Goal: Transaction & Acquisition: Purchase product/service

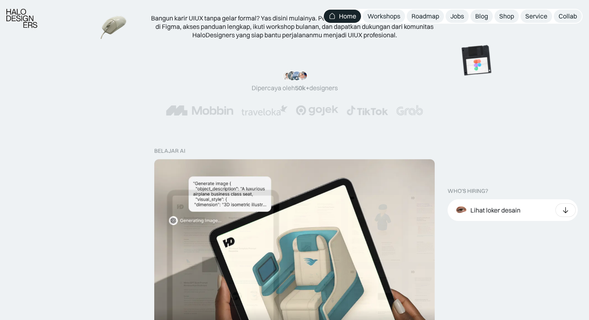
scroll to position [203, 0]
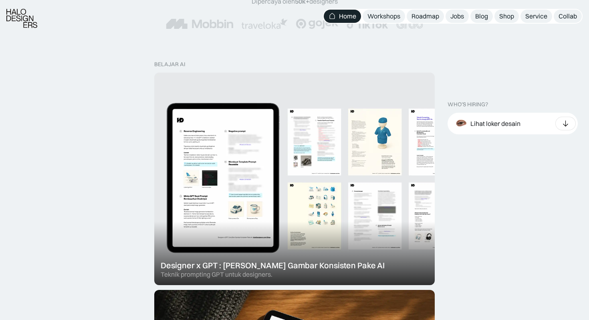
click at [301, 137] on div at bounding box center [294, 178] width 280 height 212
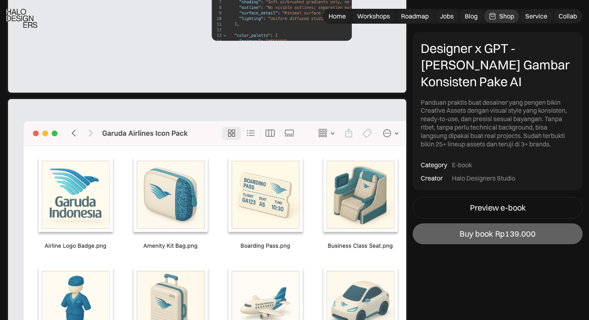
scroll to position [1540, 0]
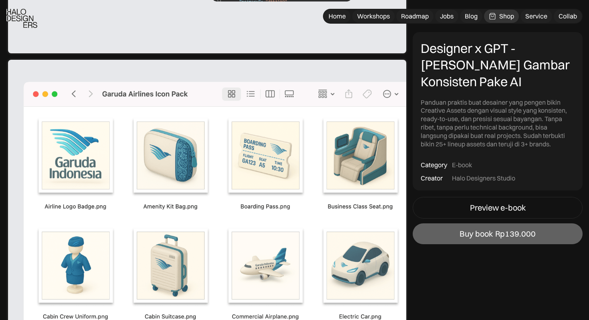
click at [473, 190] on div "Designer x GPT - Cara Bikin Gambar Konsisten Pake AI Panduan praktis buat desai…" at bounding box center [497, 111] width 170 height 158
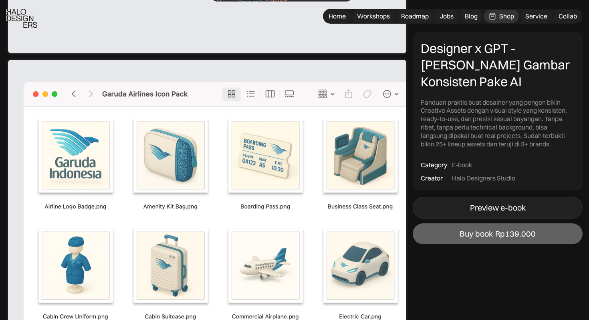
click at [473, 201] on link "Preview e-book" at bounding box center [497, 208] width 170 height 22
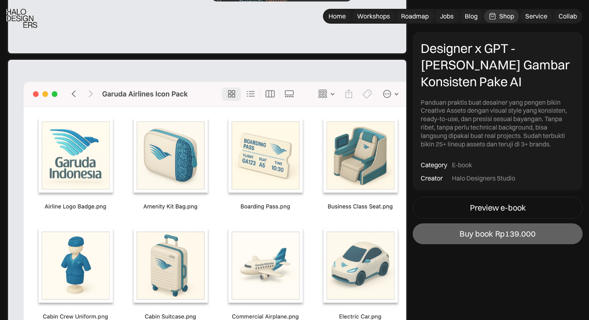
scroll to position [1543, 0]
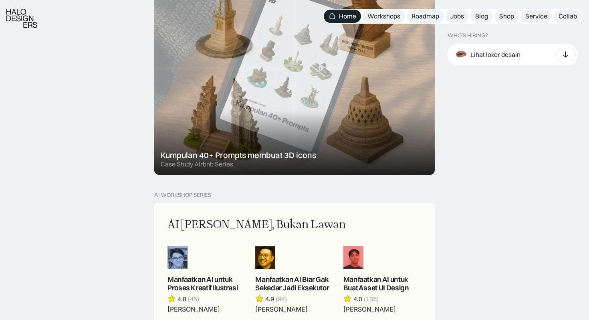
click at [229, 60] on div at bounding box center [294, 68] width 280 height 212
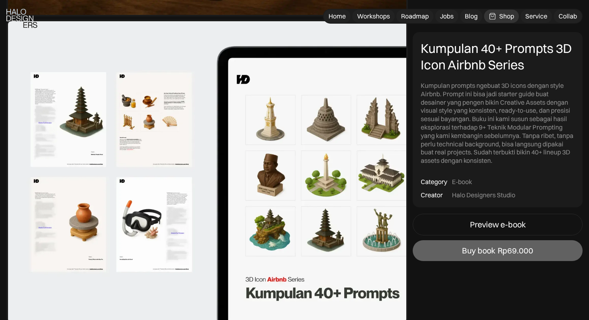
scroll to position [359, 0]
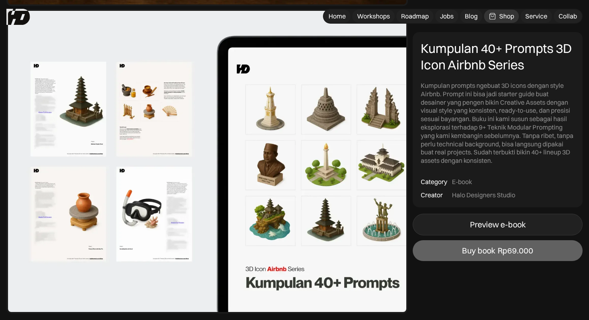
click at [444, 216] on link "Preview e-book" at bounding box center [497, 224] width 170 height 22
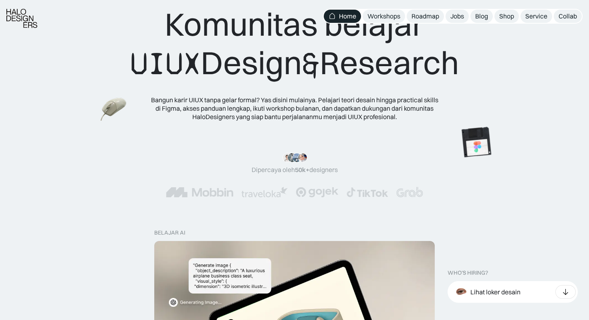
scroll to position [51, 0]
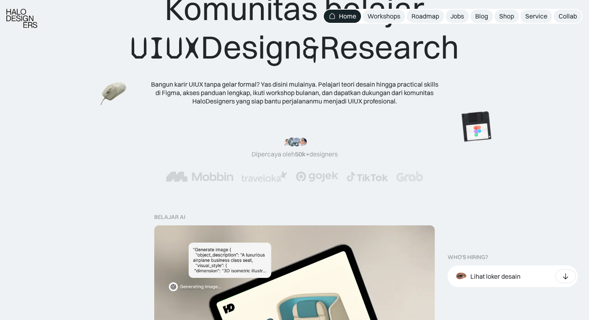
click at [300, 139] on div ""Serius, ini e-book UX pertama yang bikin gue betah baca! 📖 Penjelasannya ngali…" at bounding box center [294, 147] width 86 height 21
click at [379, 21] on link "Workshops" at bounding box center [383, 16] width 42 height 13
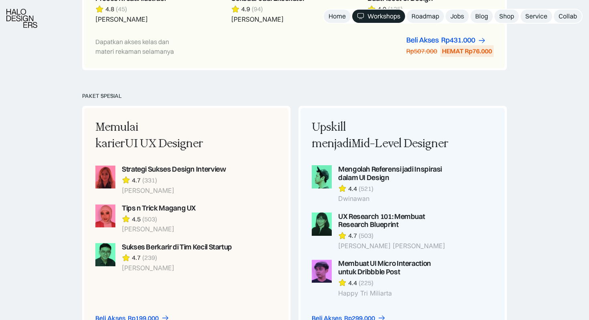
scroll to position [662, 0]
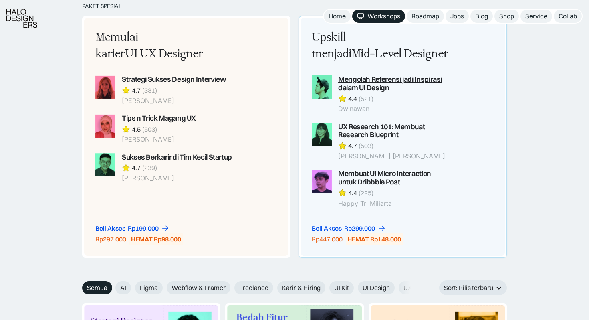
click at [350, 85] on div "Mengolah Referensi jadi Inspirasi dalam UI Design" at bounding box center [393, 83] width 111 height 17
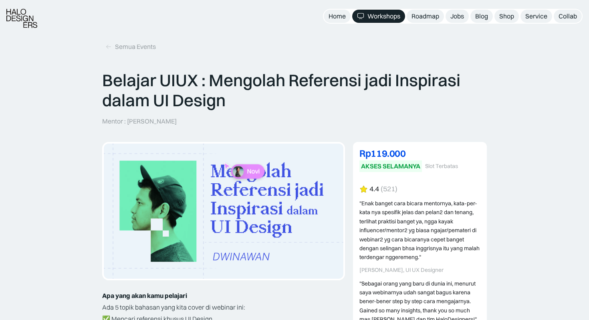
scroll to position [162, 0]
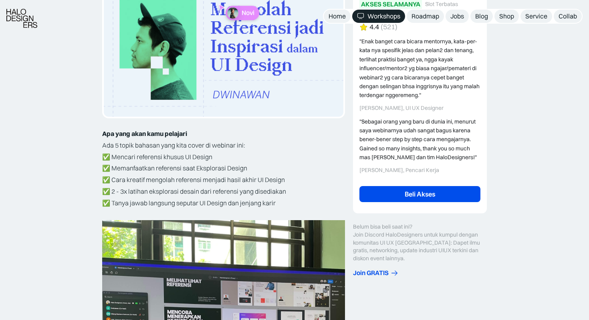
click at [385, 271] on div "Join GRATIS" at bounding box center [371, 272] width 36 height 8
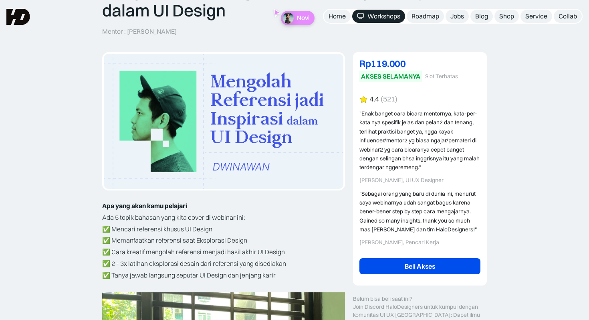
scroll to position [71, 0]
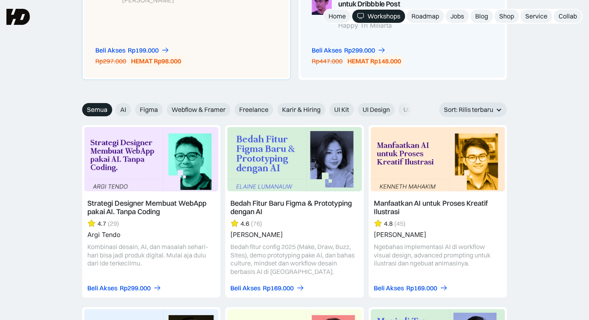
scroll to position [614, 0]
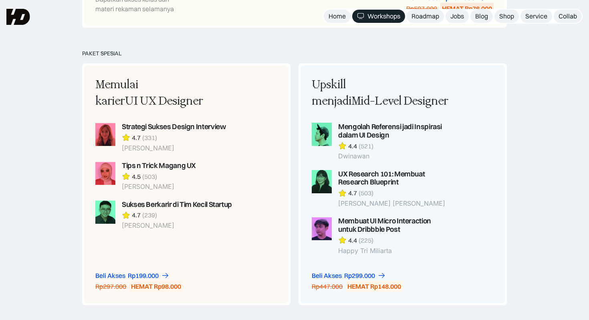
click at [10, 15] on img at bounding box center [18, 17] width 24 height 16
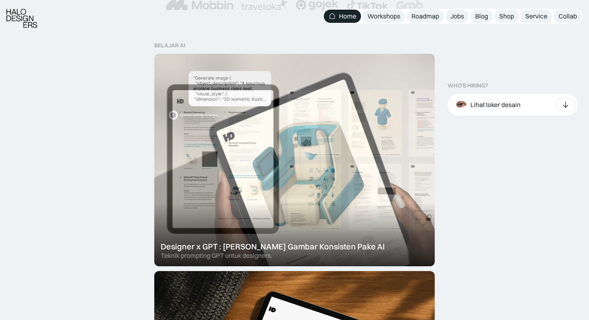
scroll to position [243, 0]
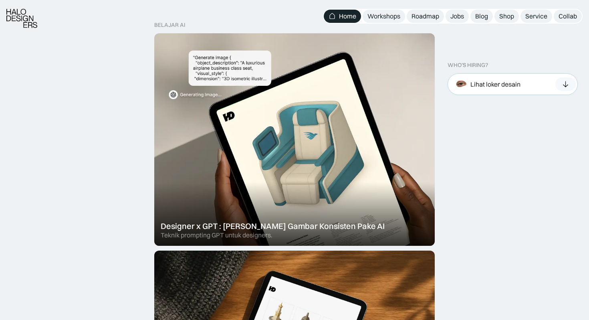
click at [568, 79] on div at bounding box center [565, 84] width 20 height 14
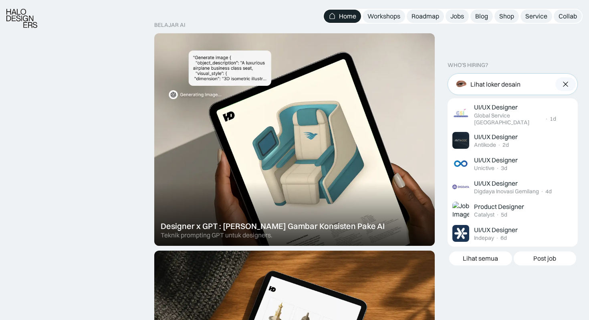
click at [568, 79] on div at bounding box center [565, 84] width 20 height 14
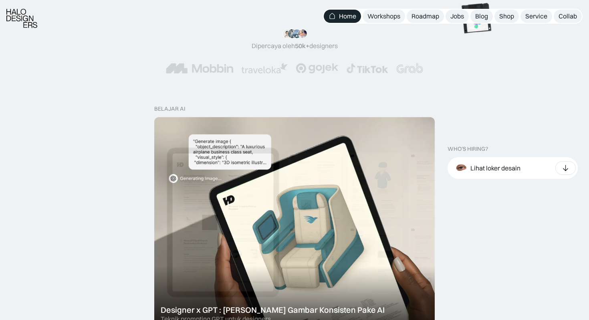
scroll to position [169, 0]
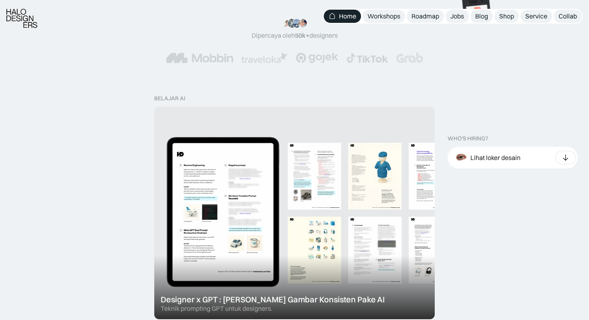
click at [263, 154] on div at bounding box center [294, 213] width 280 height 212
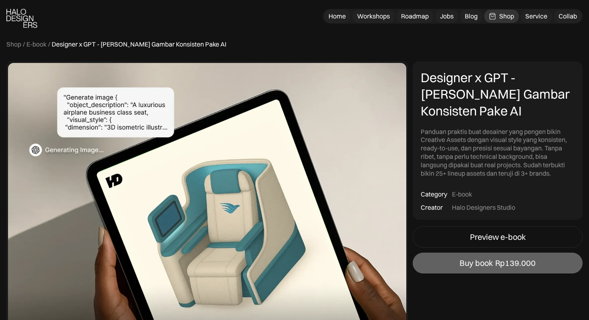
scroll to position [60, 0]
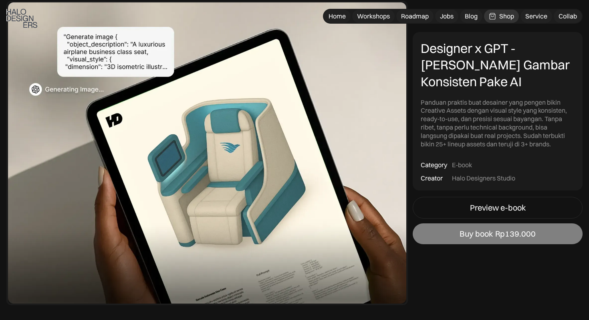
click at [477, 241] on link "Buy book Rp139.000" at bounding box center [497, 233] width 170 height 21
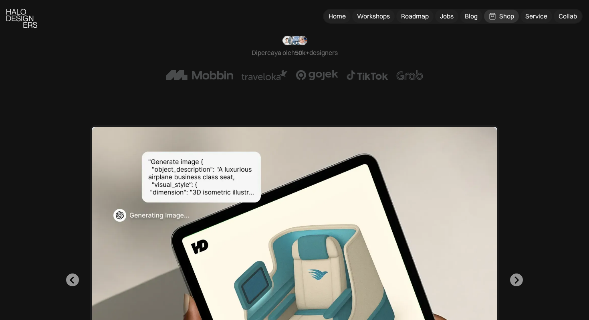
scroll to position [312, 0]
